Goal: Information Seeking & Learning: Stay updated

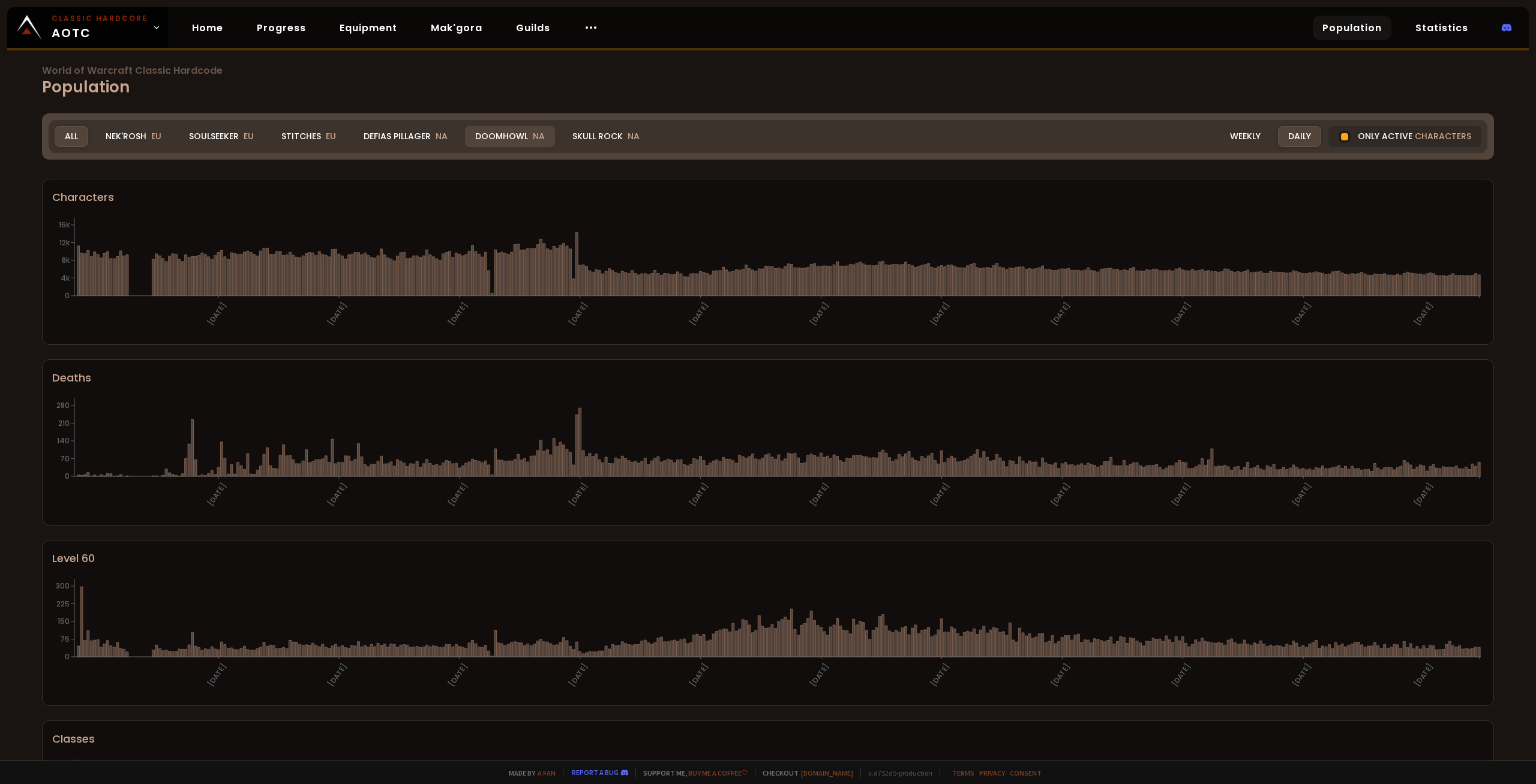
click at [508, 135] on div "Doomhowl NA" at bounding box center [510, 136] width 90 height 21
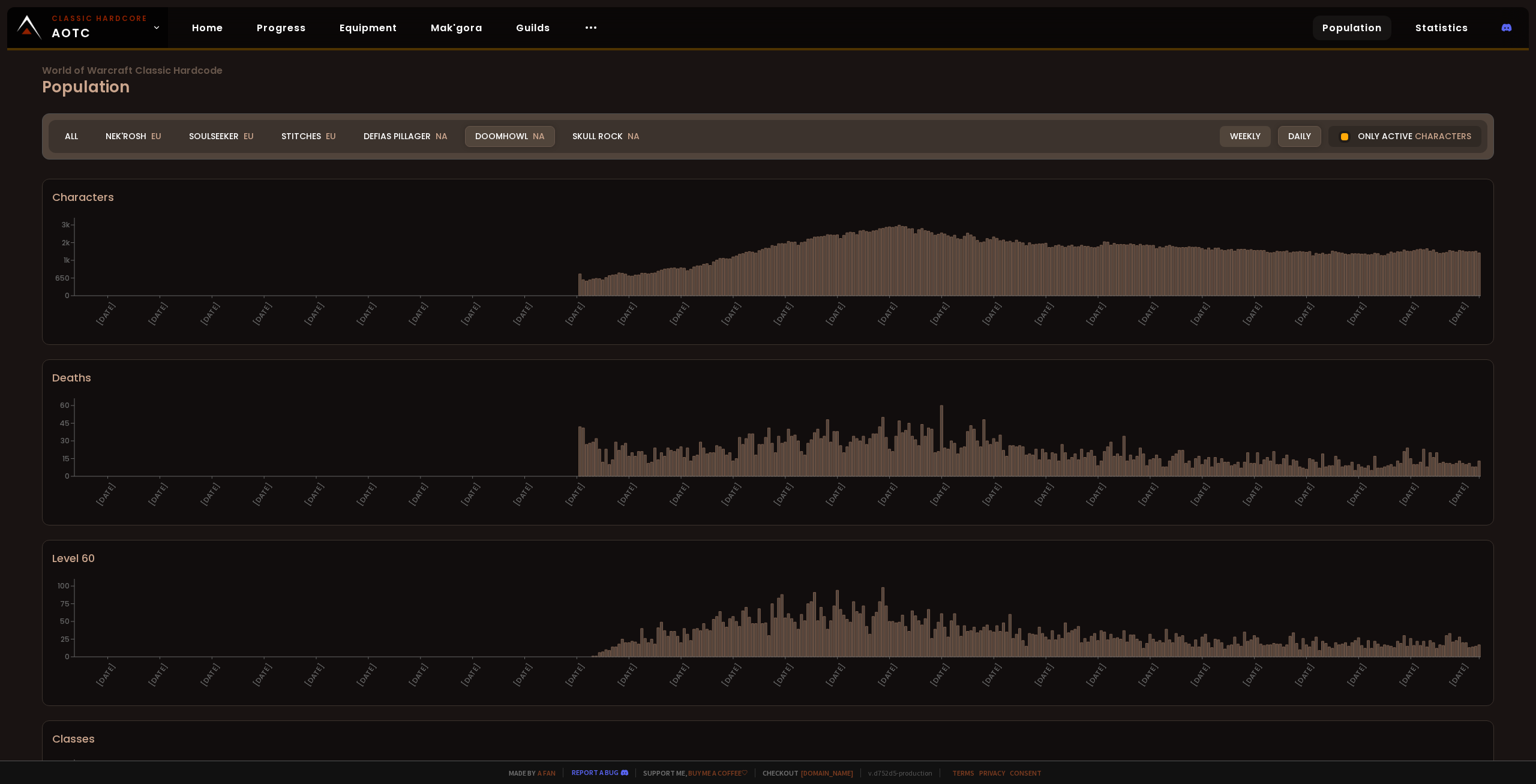
click at [1265, 142] on div "Weekly" at bounding box center [1245, 136] width 51 height 21
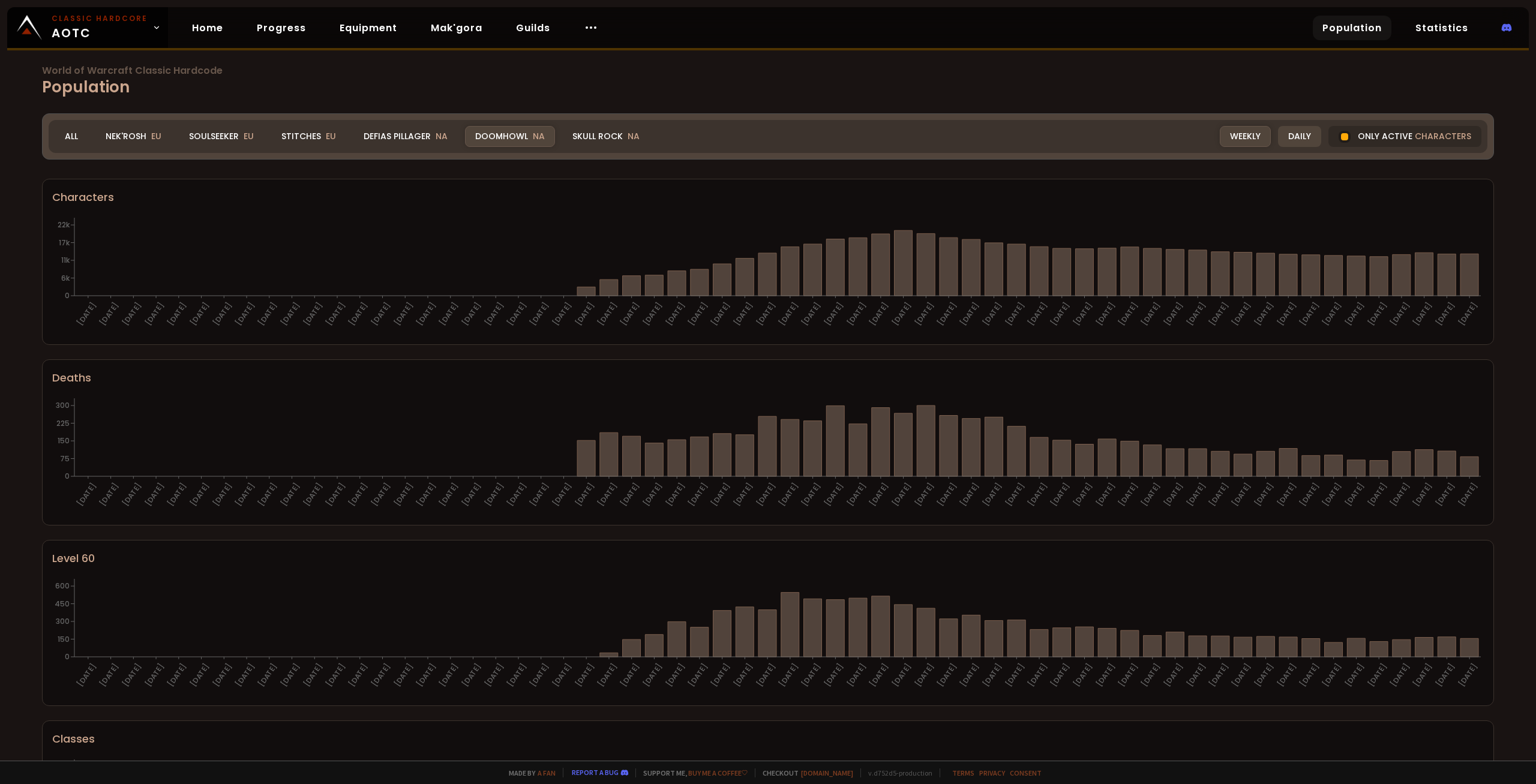
click at [1300, 130] on div "Daily" at bounding box center [1300, 136] width 43 height 21
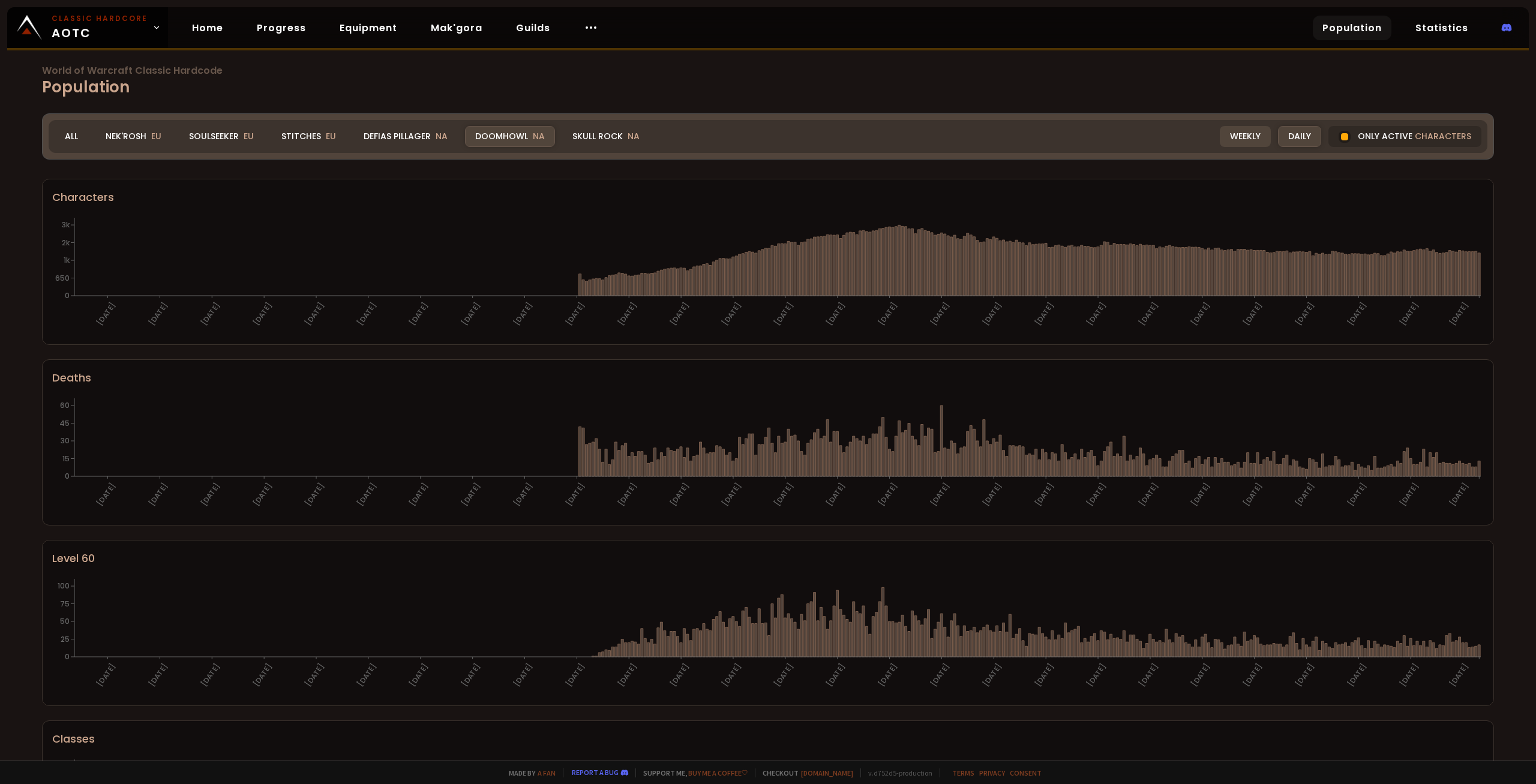
click at [1251, 135] on div "Weekly" at bounding box center [1245, 136] width 51 height 21
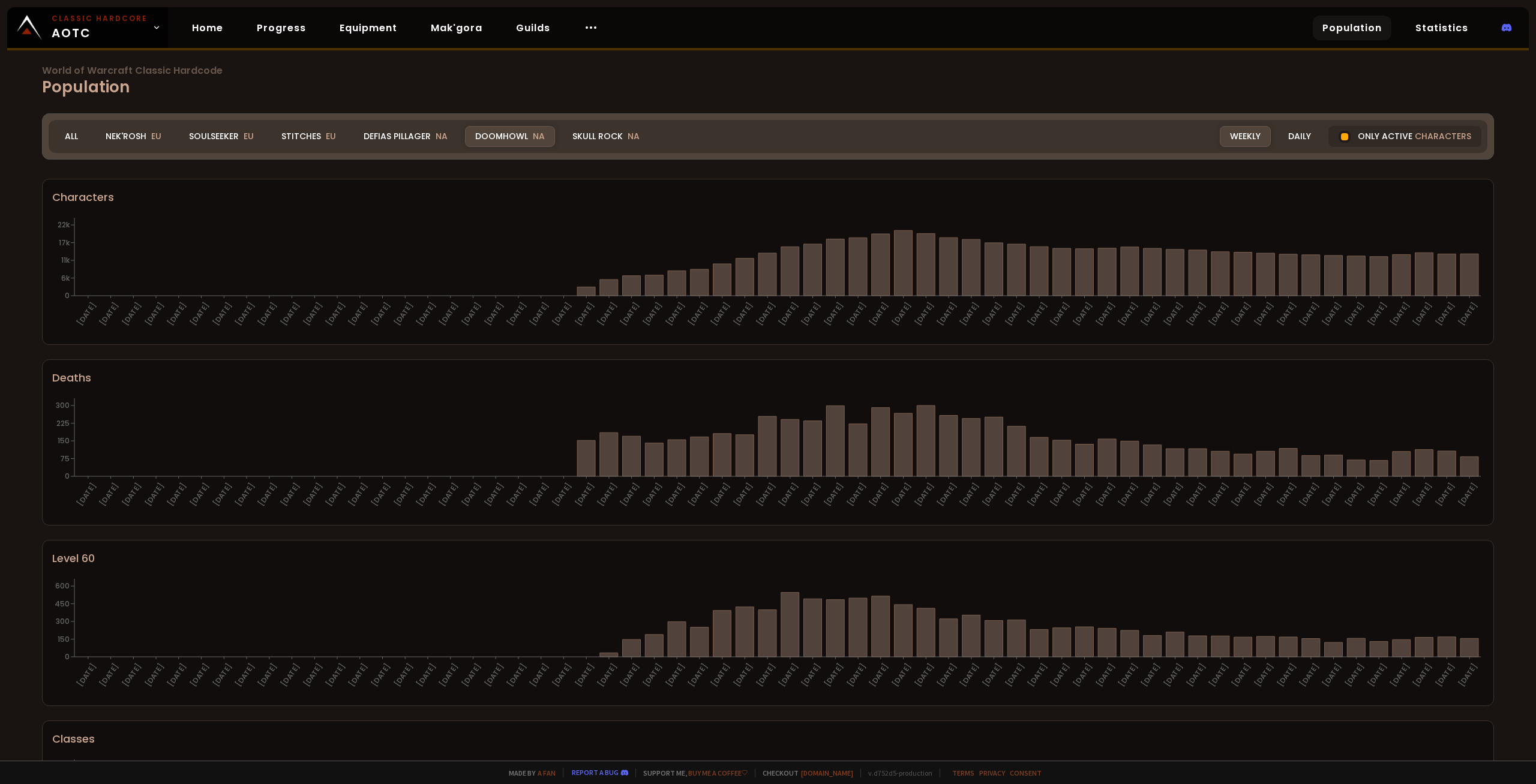
click at [1504, 443] on div "World of Warcraft Classic Hardcode Population Realm Doomhowl All Nek'Rosh EU So…" at bounding box center [768, 380] width 1536 height 761
